Goal: Task Accomplishment & Management: Manage account settings

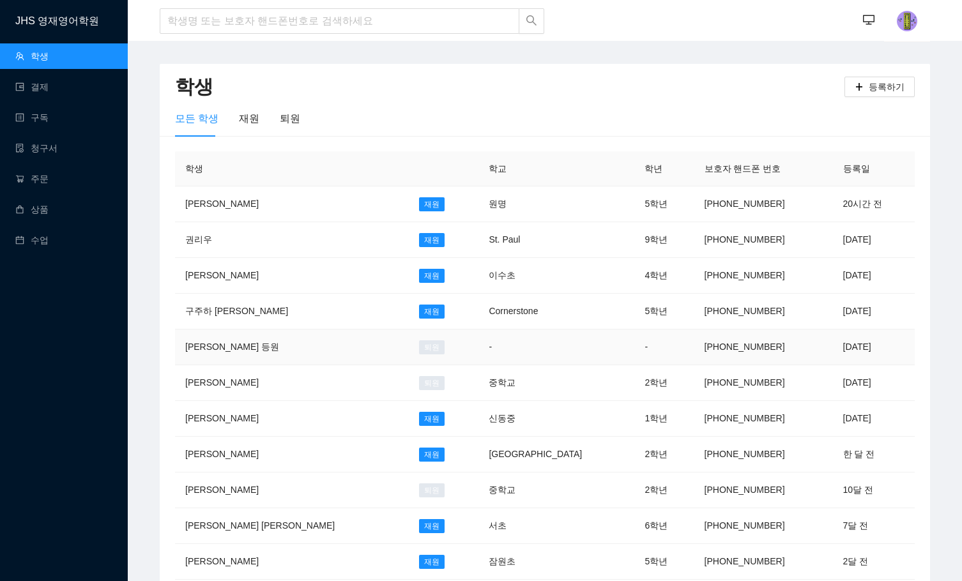
click at [224, 335] on td "[PERSON_NAME] 등원" at bounding box center [292, 348] width 234 height 36
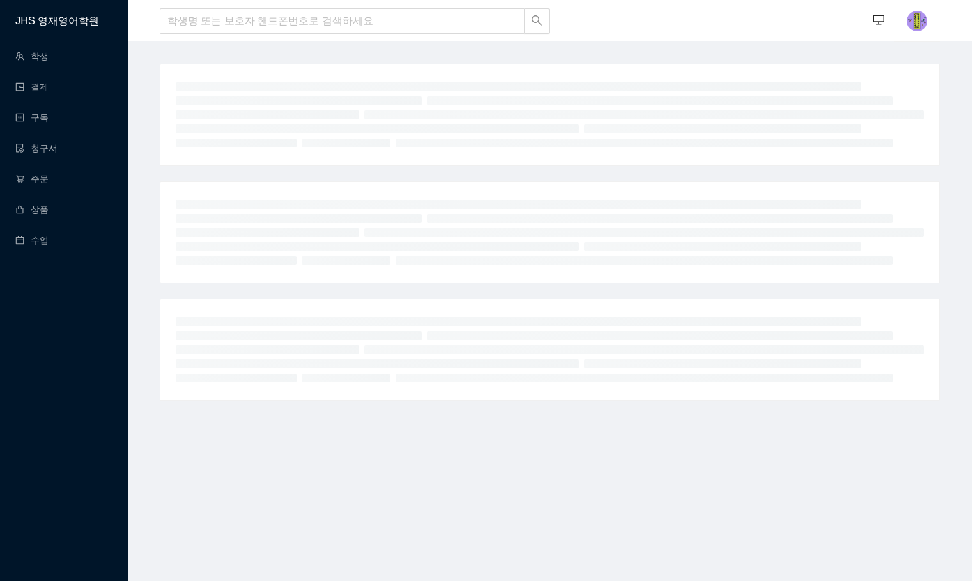
click at [604, 93] on div at bounding box center [518, 87] width 691 height 14
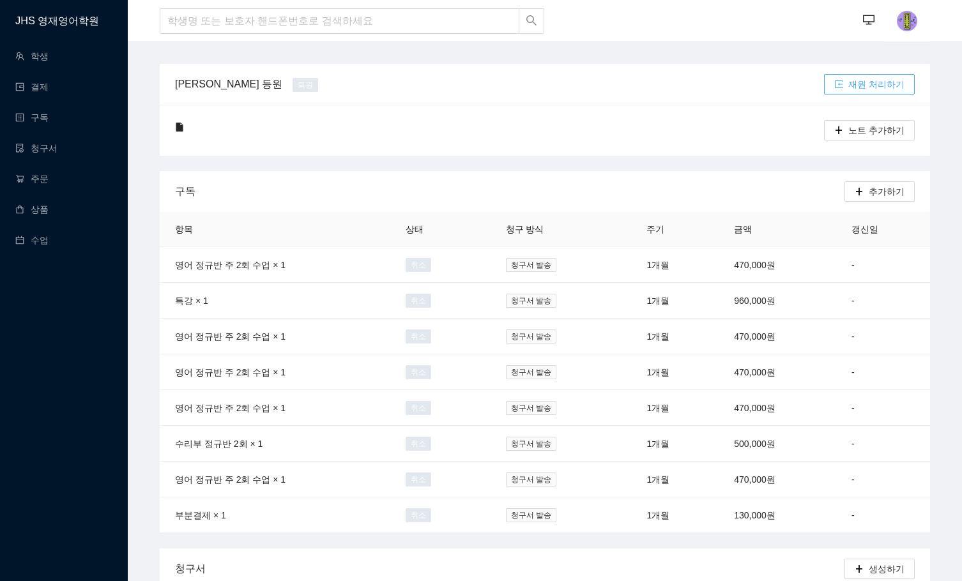
click at [870, 84] on span "재원 처리하기" at bounding box center [877, 84] width 56 height 14
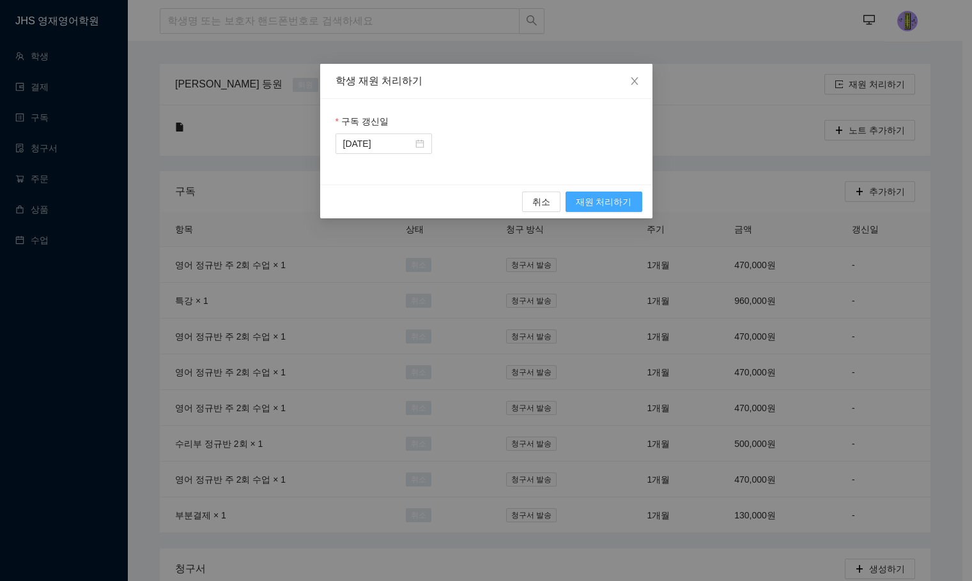
click at [611, 206] on span "재원 처리하기" at bounding box center [604, 202] width 56 height 14
